Goal: Task Accomplishment & Management: Use online tool/utility

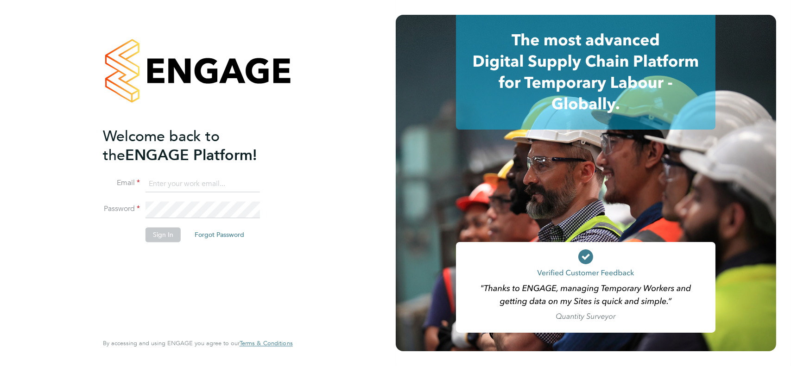
type input "colin2009999@googlemail.com"
click at [160, 237] on button "Sign In" at bounding box center [162, 234] width 35 height 15
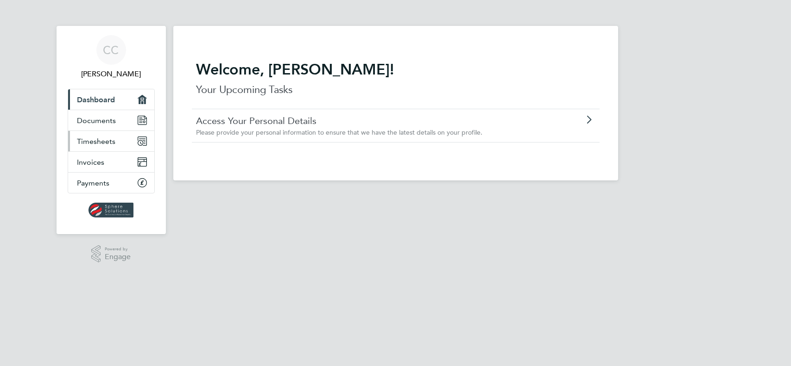
click at [91, 139] on span "Timesheets" at bounding box center [96, 141] width 38 height 9
